Goal: Find specific page/section: Find specific page/section

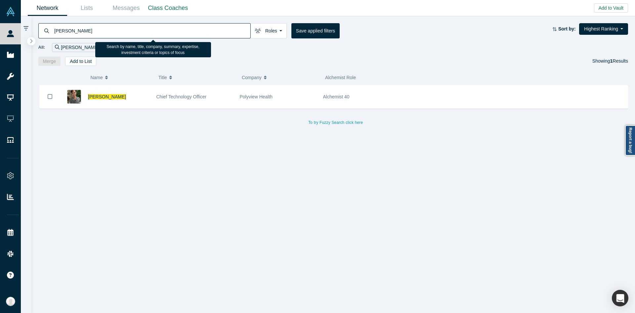
click at [78, 32] on input "[PERSON_NAME]" at bounding box center [152, 31] width 197 height 16
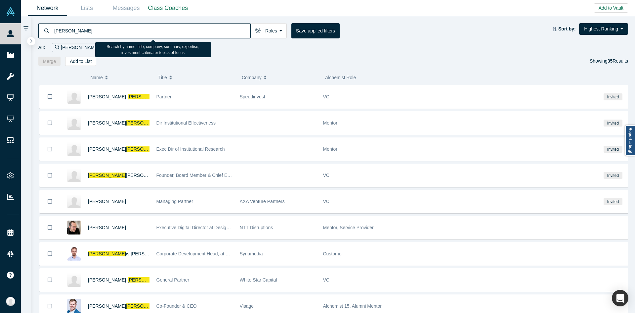
click at [79, 29] on input "[PERSON_NAME]" at bounding box center [152, 31] width 197 height 16
click at [90, 36] on input "[PERSON_NAME]" at bounding box center [152, 31] width 197 height 16
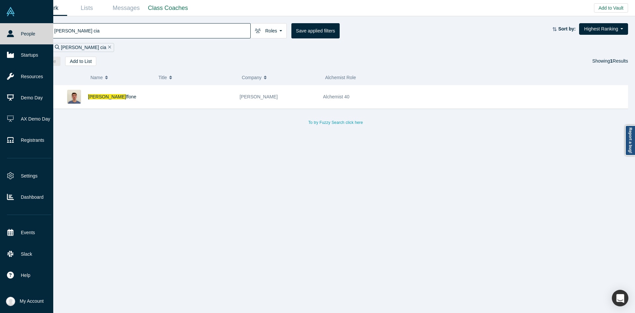
type input "[PERSON_NAME] cia"
